Goal: Task Accomplishment & Management: Manage account settings

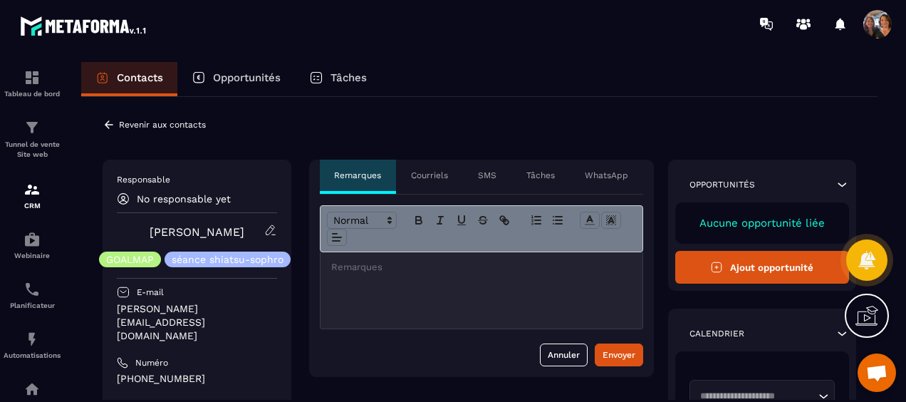
scroll to position [3071, 0]
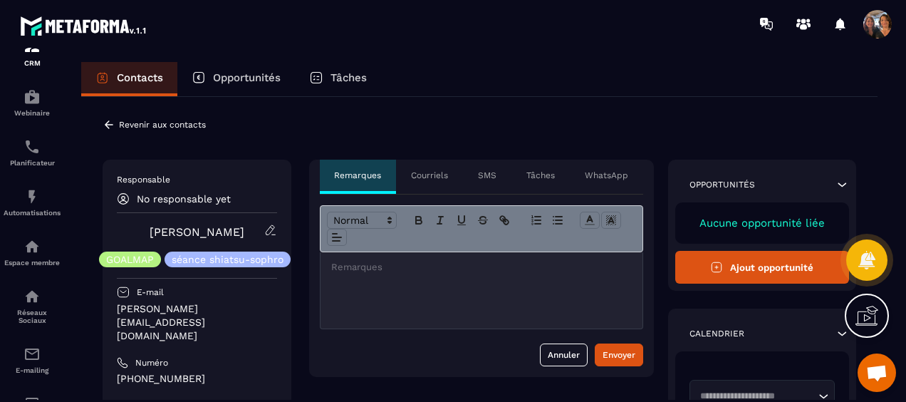
click at [109, 125] on icon at bounding box center [109, 124] width 13 height 13
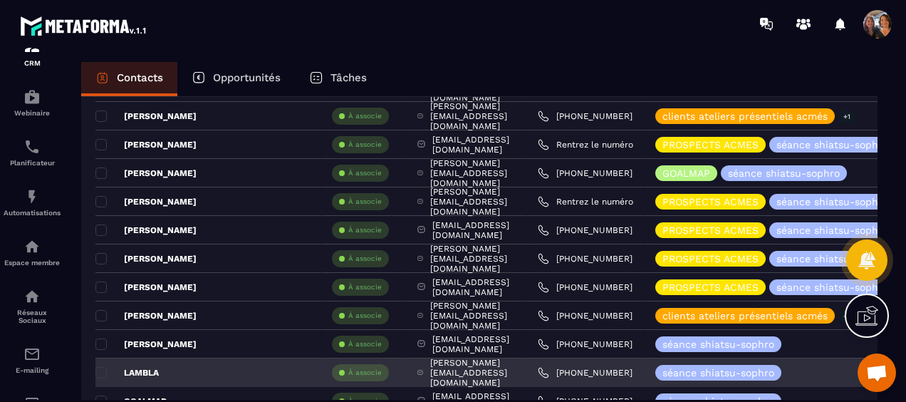
scroll to position [713, 0]
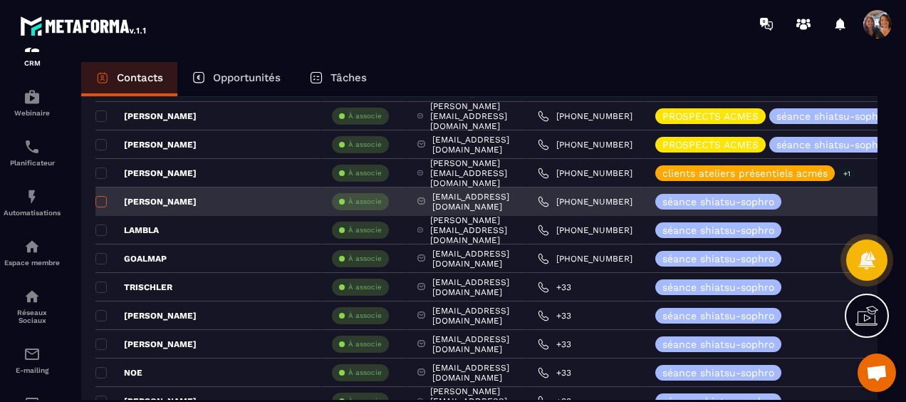
click at [101, 199] on span at bounding box center [100, 201] width 11 height 11
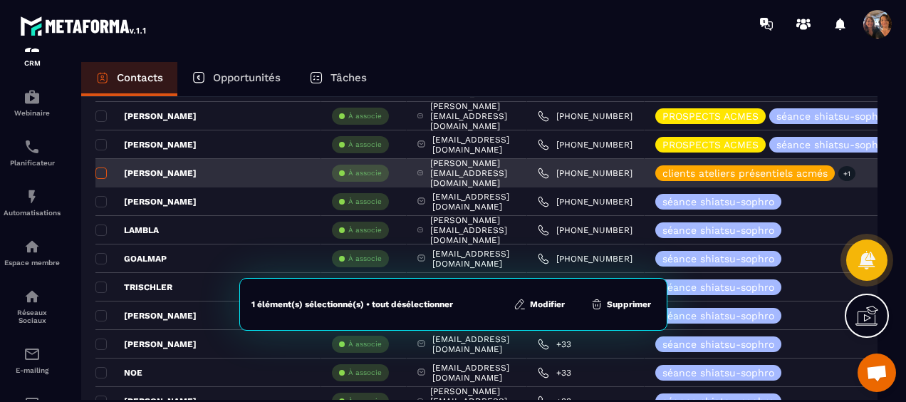
click at [103, 170] on span at bounding box center [100, 172] width 11 height 11
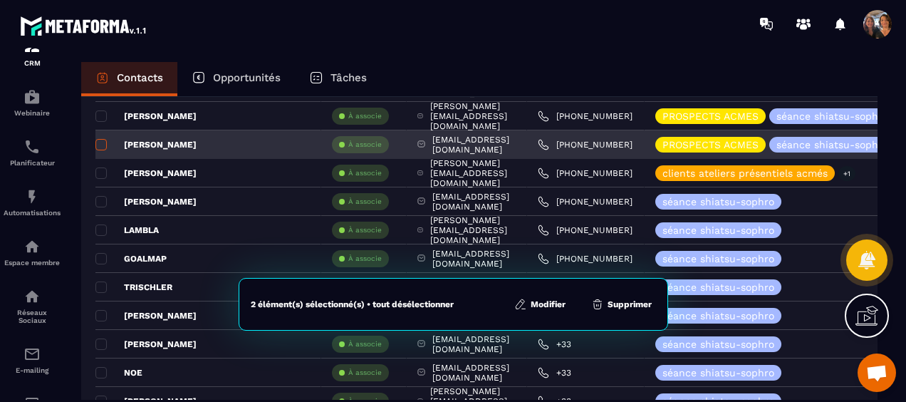
click at [100, 141] on span at bounding box center [100, 144] width 11 height 11
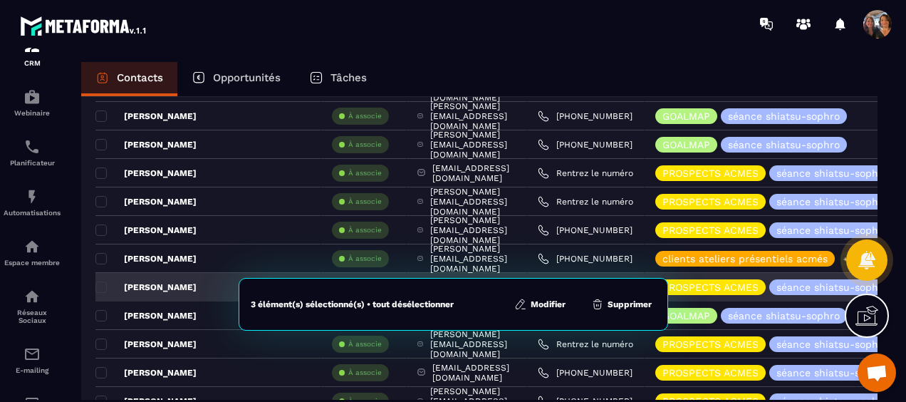
scroll to position [499, 0]
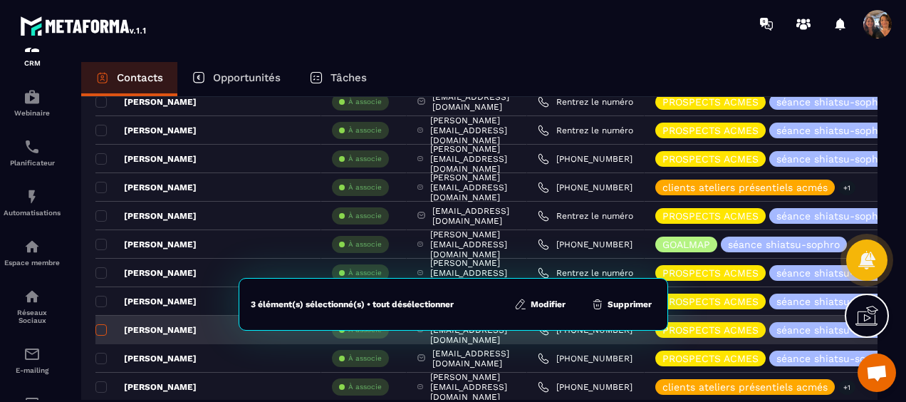
click at [100, 324] on span at bounding box center [100, 329] width 11 height 11
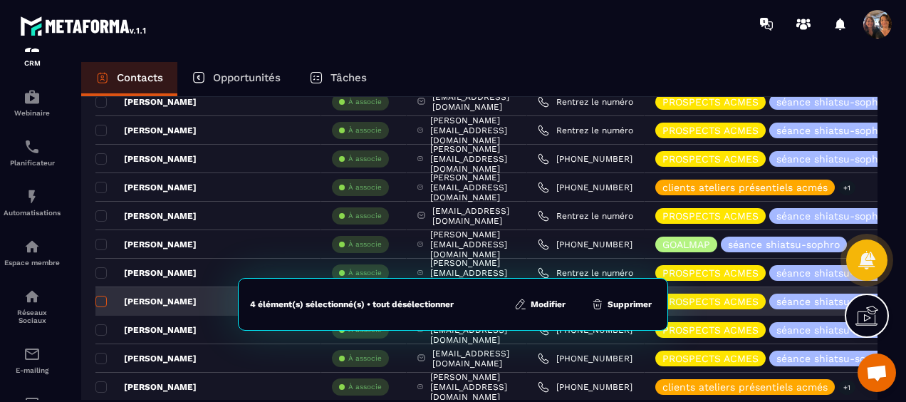
click at [100, 298] on span at bounding box center [100, 301] width 11 height 11
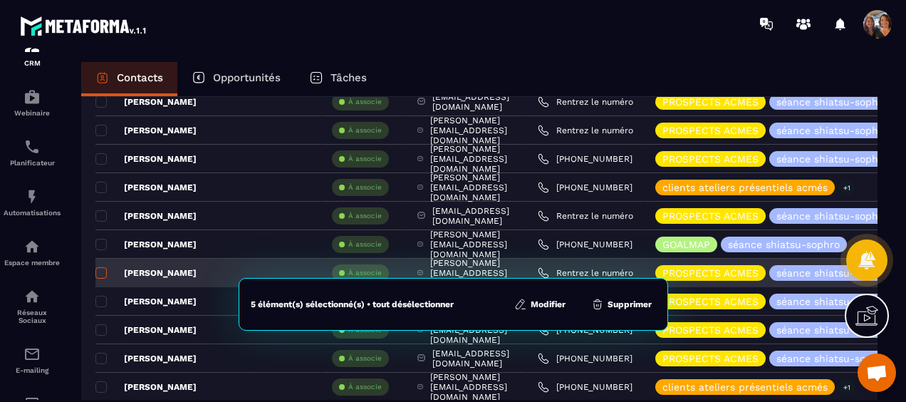
click at [103, 267] on span at bounding box center [100, 272] width 11 height 11
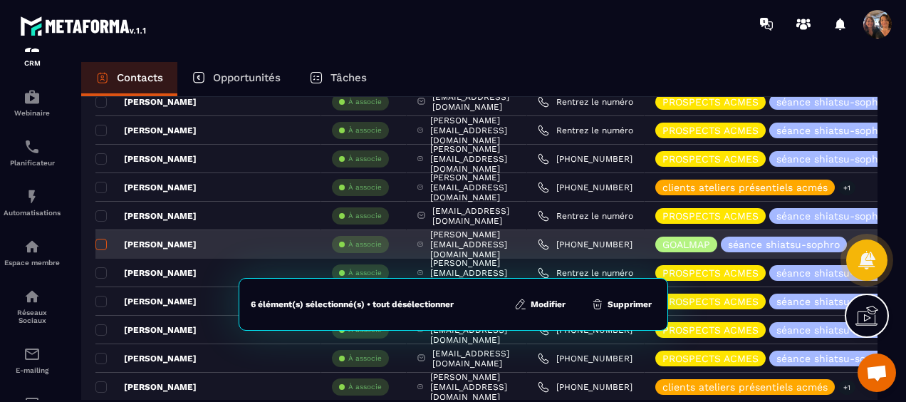
click at [105, 240] on span at bounding box center [100, 244] width 11 height 11
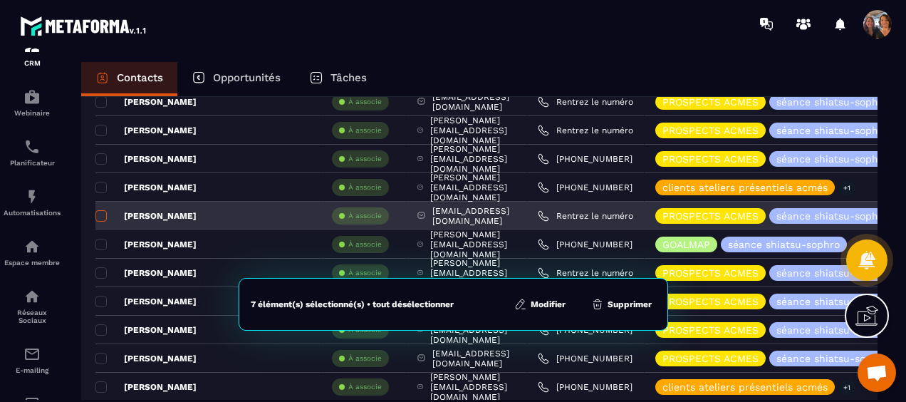
click at [101, 215] on span at bounding box center [100, 215] width 11 height 11
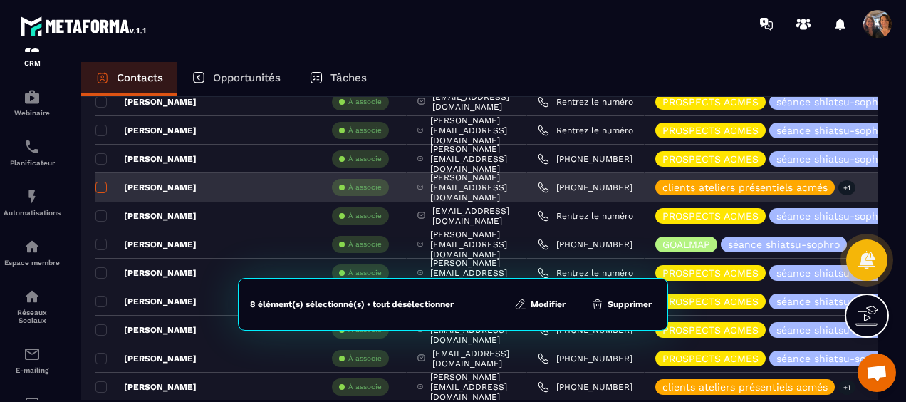
click at [103, 184] on span at bounding box center [100, 187] width 11 height 11
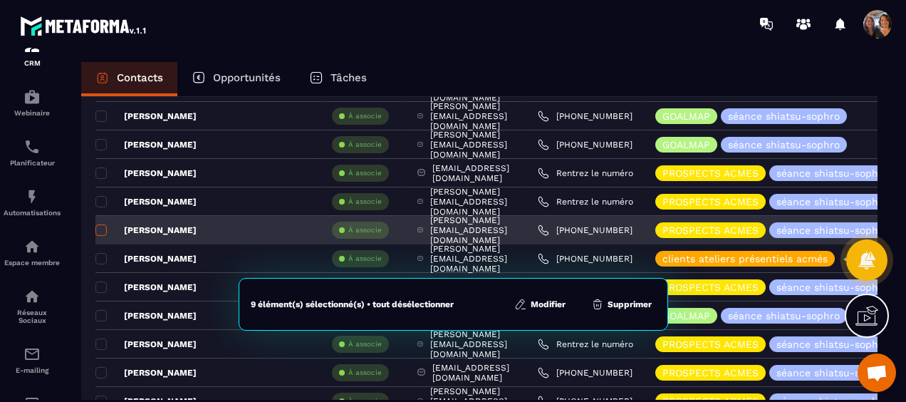
click at [100, 225] on span at bounding box center [100, 229] width 11 height 11
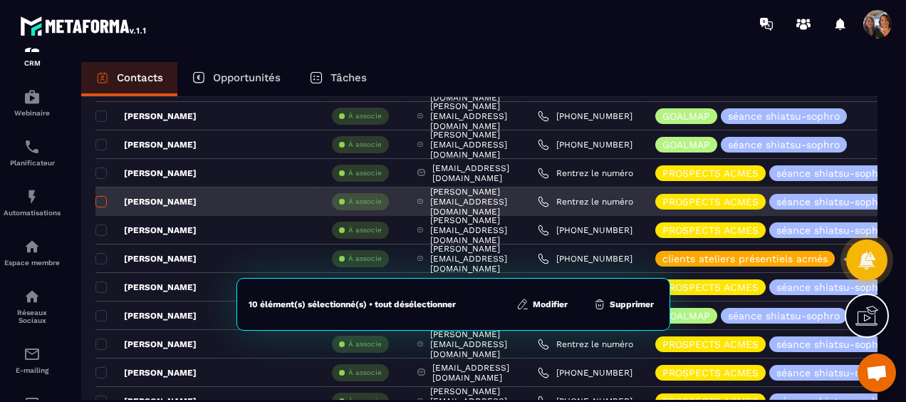
click at [100, 197] on span at bounding box center [100, 201] width 11 height 11
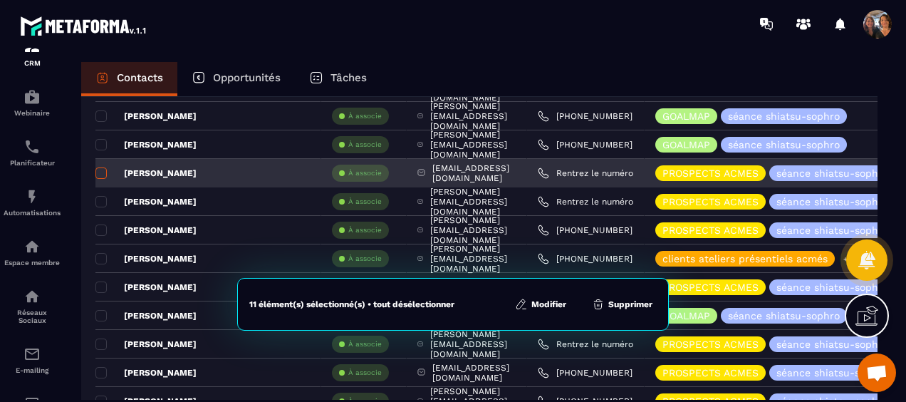
click at [100, 171] on span at bounding box center [100, 172] width 11 height 11
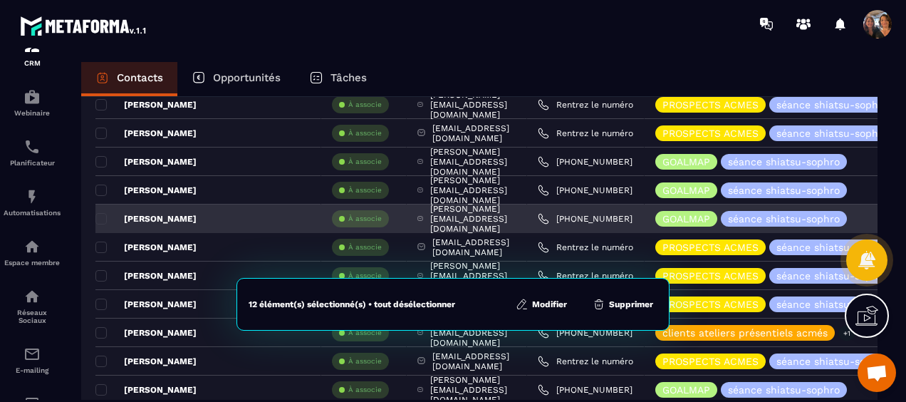
scroll to position [285, 0]
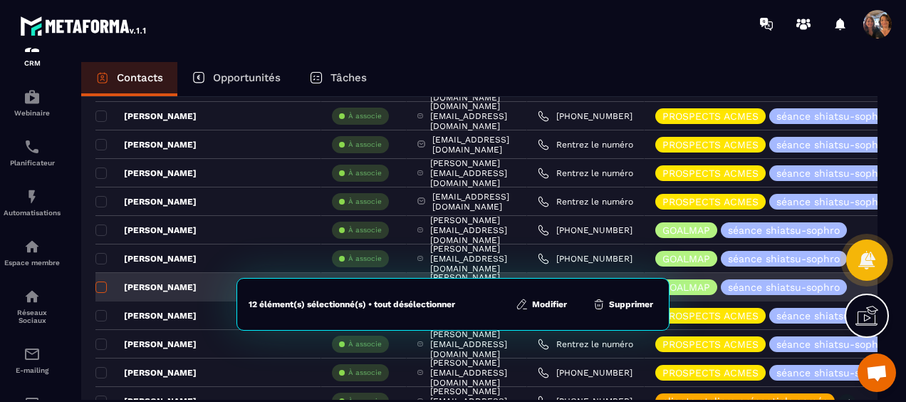
click at [98, 284] on span at bounding box center [100, 286] width 11 height 11
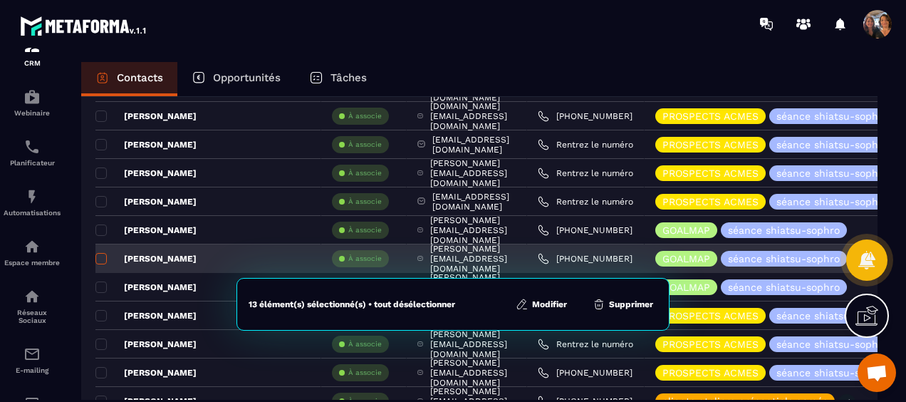
click at [100, 257] on span at bounding box center [100, 258] width 11 height 11
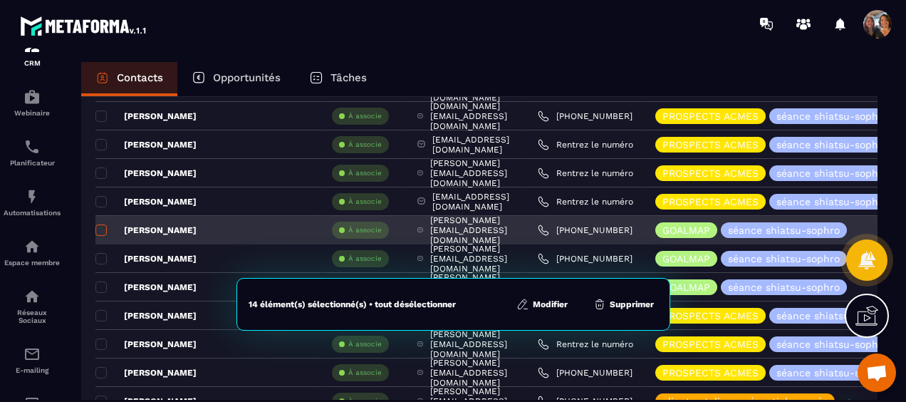
click at [98, 224] on span at bounding box center [100, 229] width 11 height 11
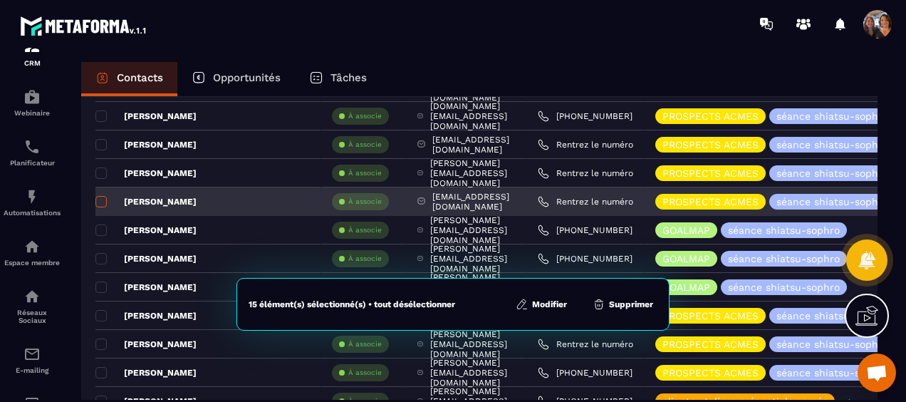
click at [98, 197] on span at bounding box center [100, 201] width 11 height 11
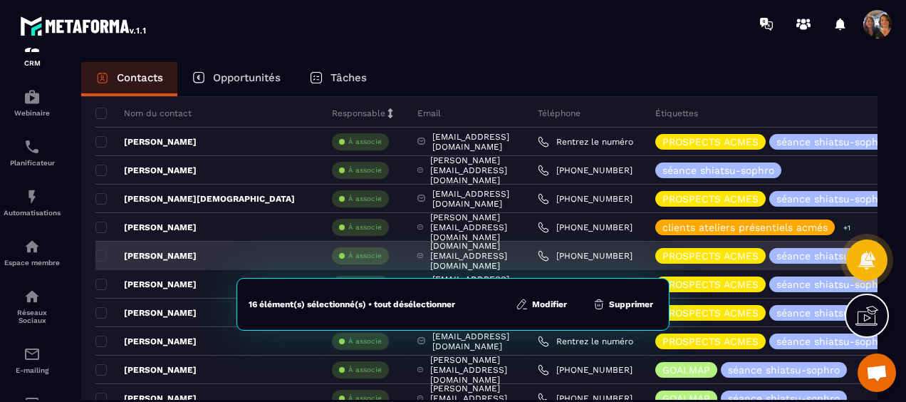
scroll to position [143, 0]
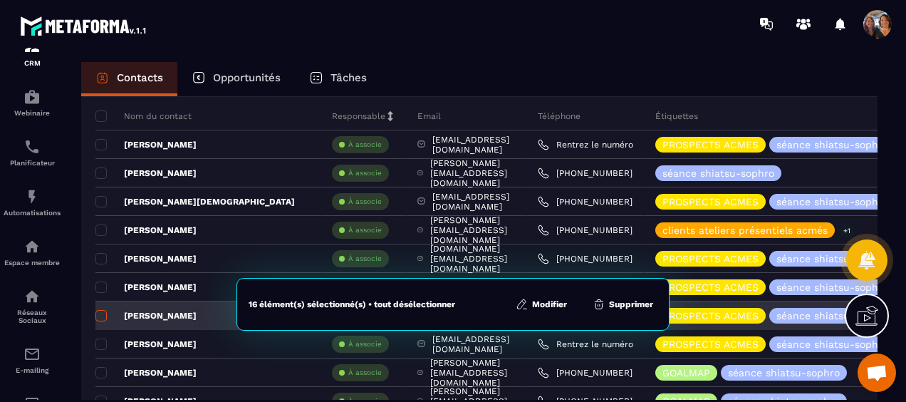
click at [100, 312] on span at bounding box center [100, 315] width 11 height 11
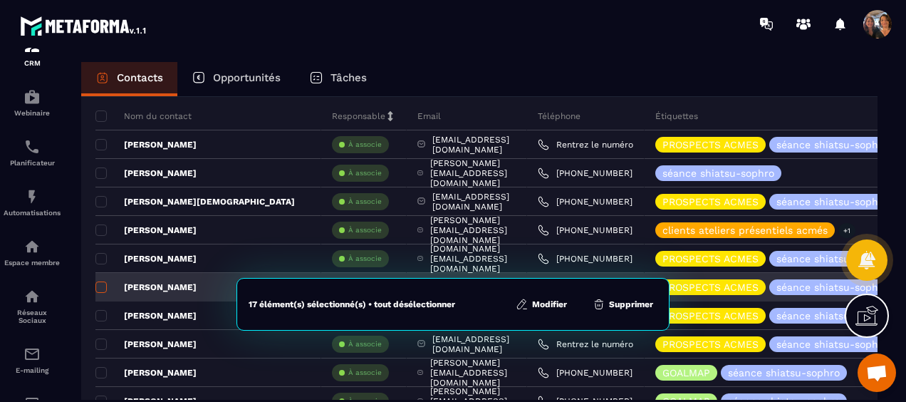
click at [103, 283] on span at bounding box center [100, 286] width 11 height 11
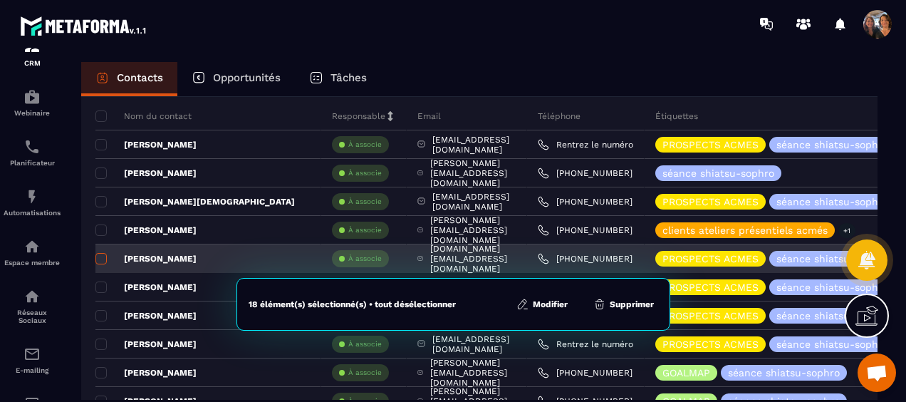
click at [101, 254] on span at bounding box center [100, 258] width 11 height 11
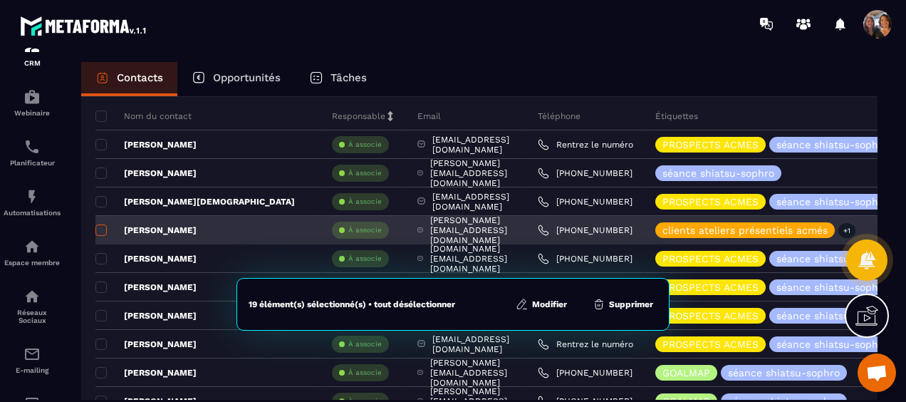
click at [102, 227] on span at bounding box center [100, 229] width 11 height 11
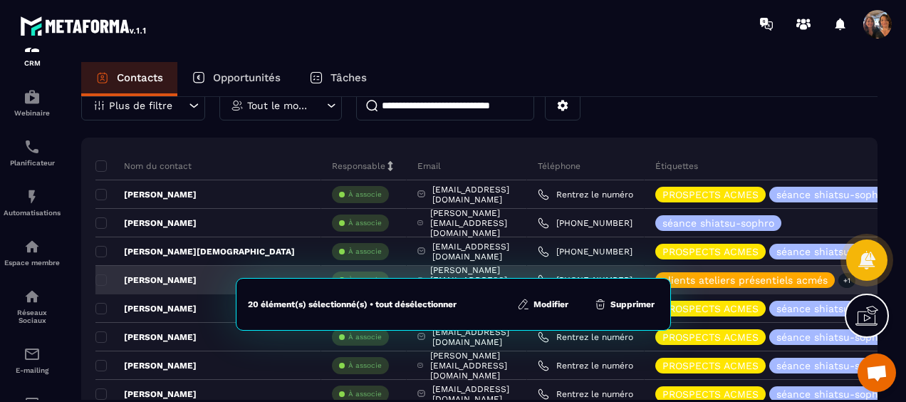
scroll to position [71, 0]
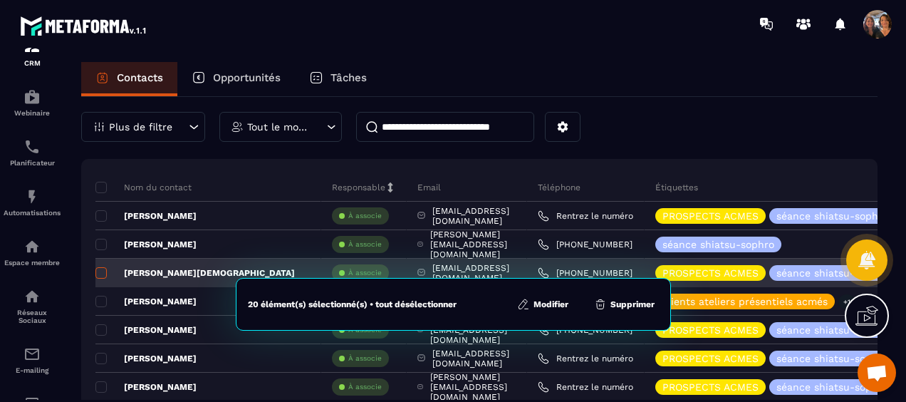
click at [101, 270] on span at bounding box center [100, 272] width 11 height 11
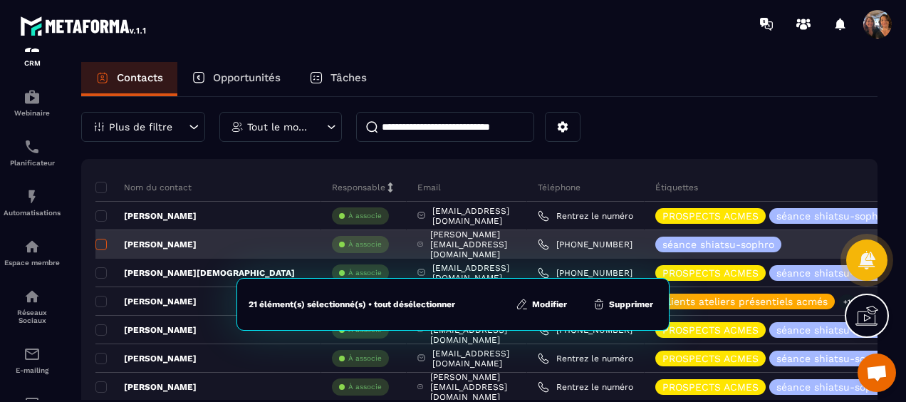
click at [103, 239] on span at bounding box center [100, 244] width 11 height 11
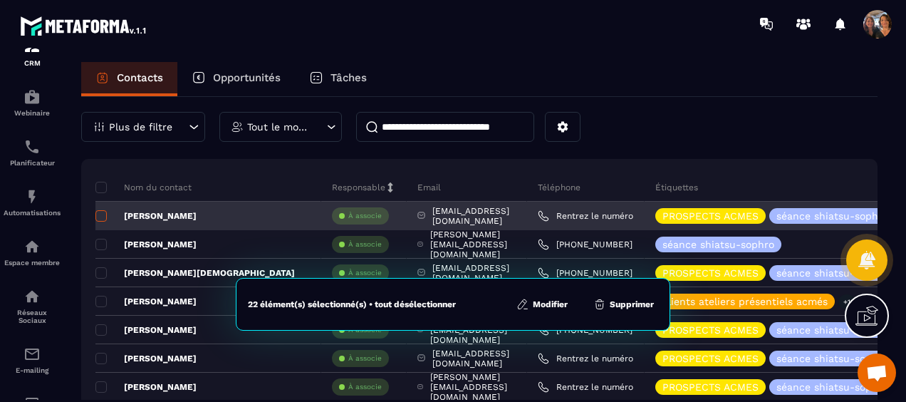
click at [102, 214] on span at bounding box center [100, 215] width 11 height 11
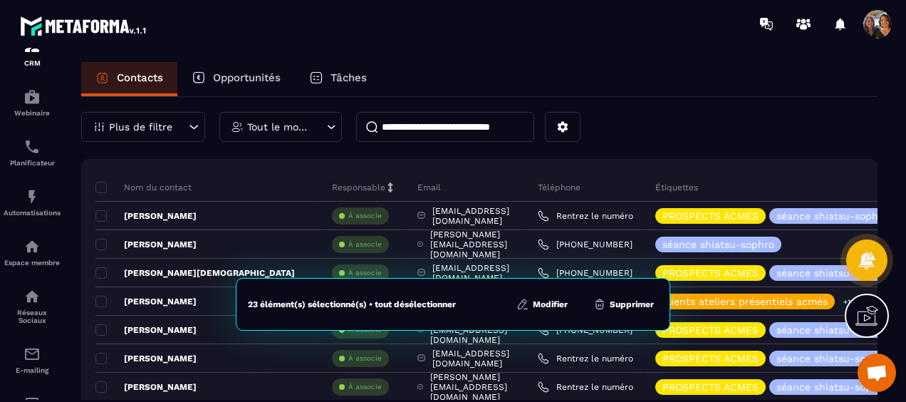
click at [539, 304] on button "Modifier" at bounding box center [542, 304] width 60 height 14
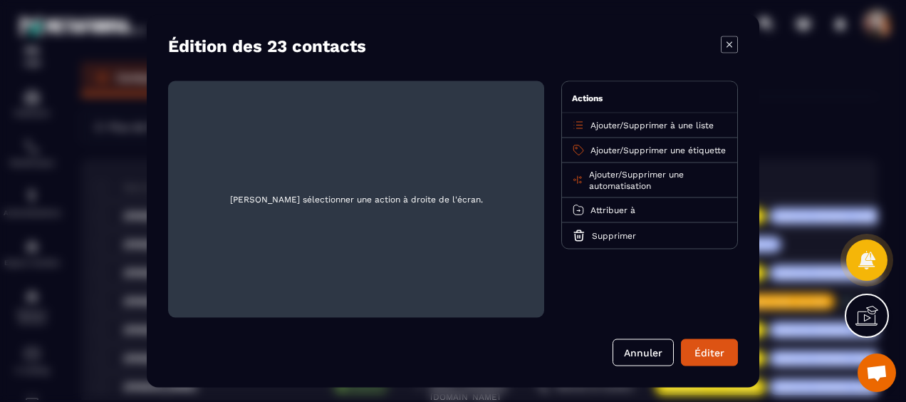
click at [649, 148] on span "Supprimer une étiquette" at bounding box center [675, 150] width 103 height 10
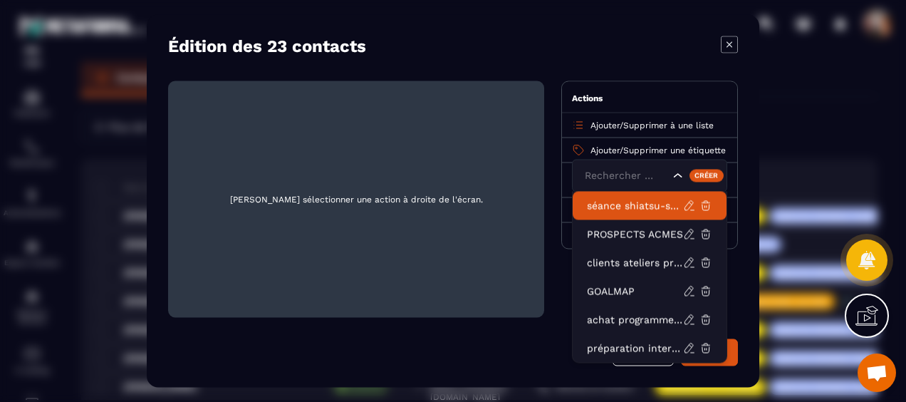
click at [634, 205] on p "séance shiatsu-sophro" at bounding box center [635, 206] width 96 height 14
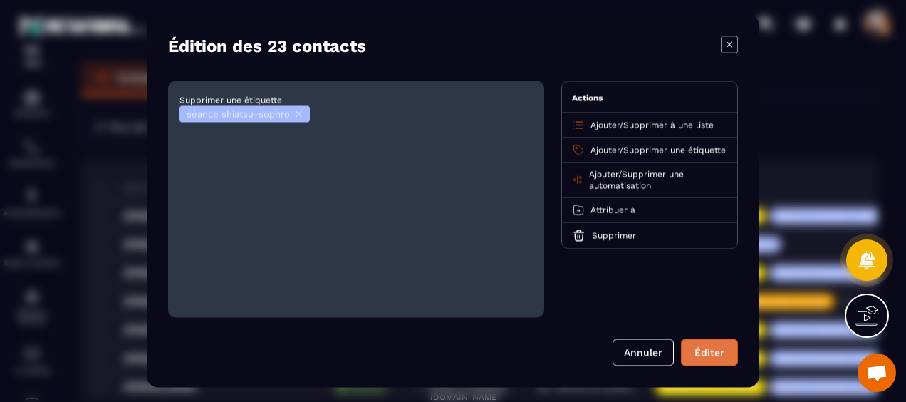
click at [700, 354] on button "Éditer" at bounding box center [709, 352] width 57 height 27
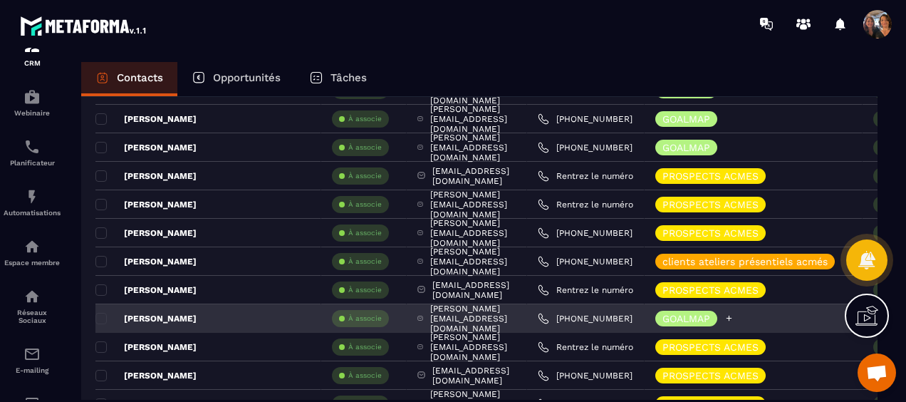
scroll to position [499, 0]
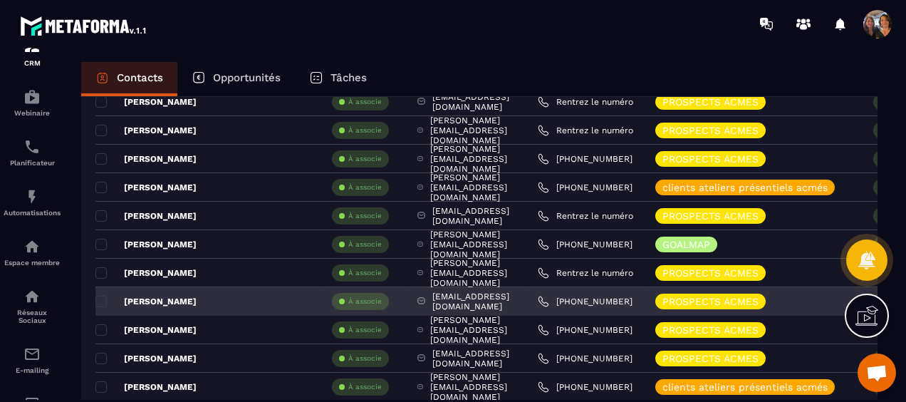
click at [161, 301] on p "[PERSON_NAME]" at bounding box center [145, 301] width 101 height 11
